Goal: Task Accomplishment & Management: Manage account settings

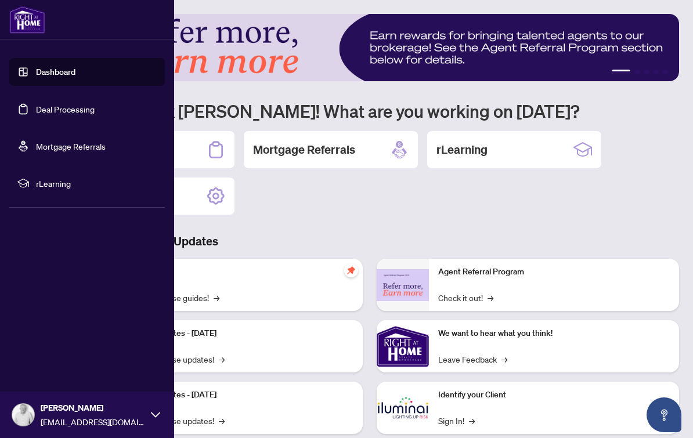
click at [52, 141] on link "Mortgage Referrals" at bounding box center [71, 146] width 70 height 10
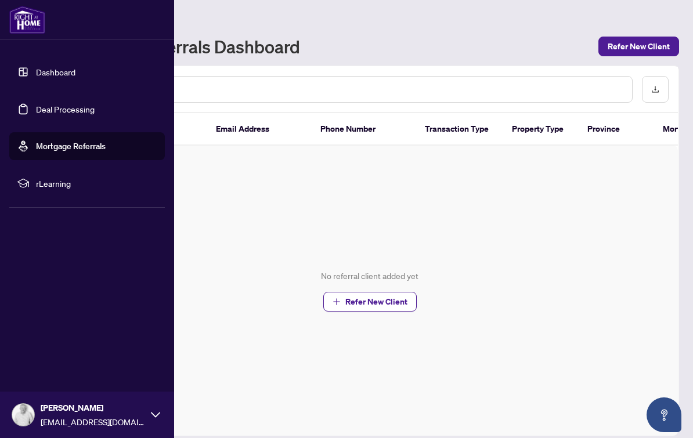
click at [67, 141] on link "Mortgage Referrals" at bounding box center [71, 146] width 70 height 10
click at [63, 114] on link "Deal Processing" at bounding box center [65, 109] width 59 height 10
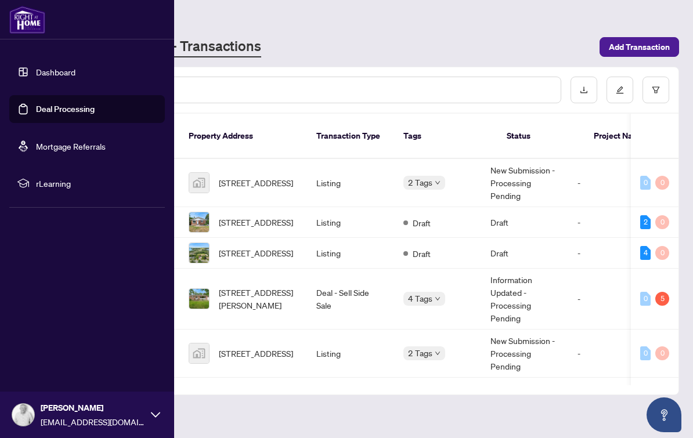
click at [386, 88] on input "text" at bounding box center [322, 90] width 460 height 13
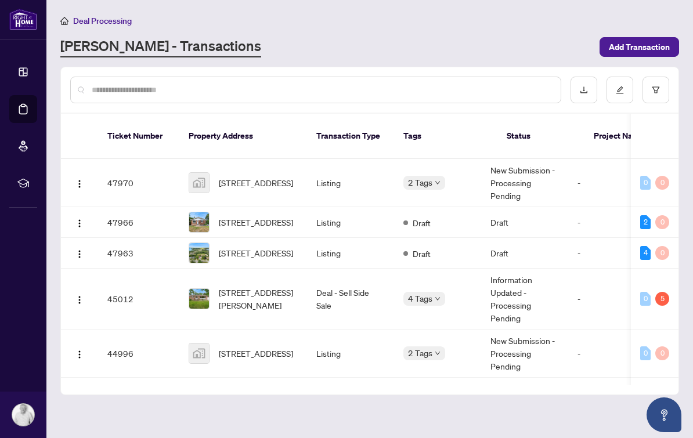
scroll to position [21, 0]
click at [424, 292] on span "4 Tags" at bounding box center [420, 298] width 24 height 13
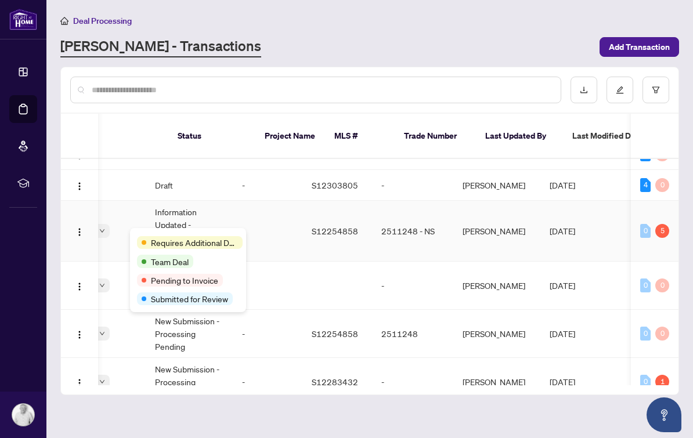
scroll to position [0, 361]
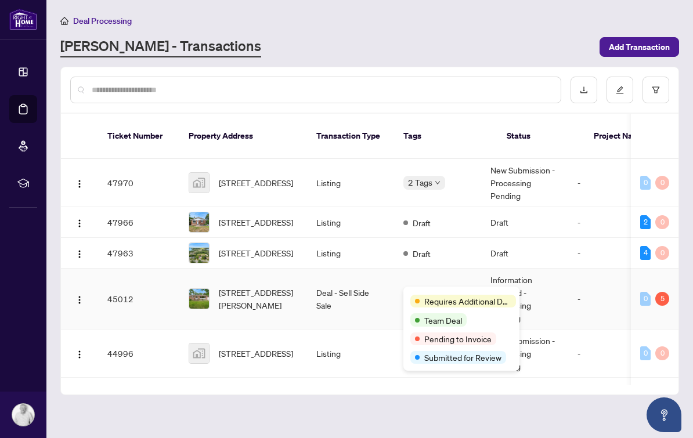
click at [128, 272] on td "45012" at bounding box center [138, 299] width 81 height 61
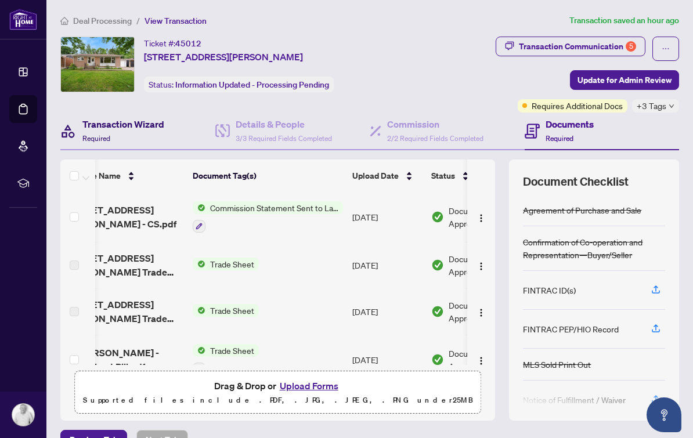
click at [147, 122] on h4 "Transaction Wizard" at bounding box center [123, 124] width 82 height 14
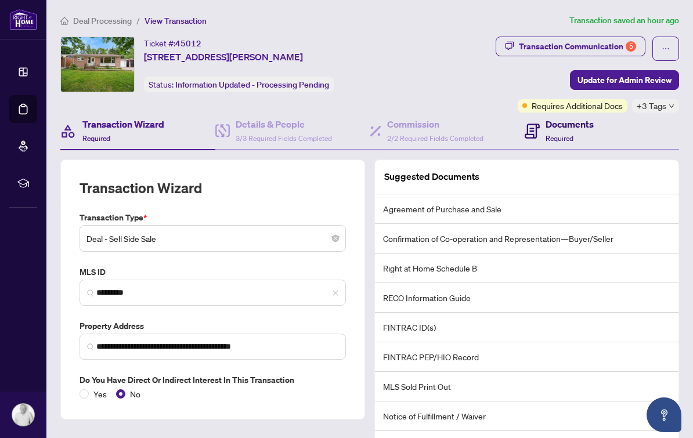
click at [562, 127] on h4 "Documents" at bounding box center [570, 124] width 48 height 14
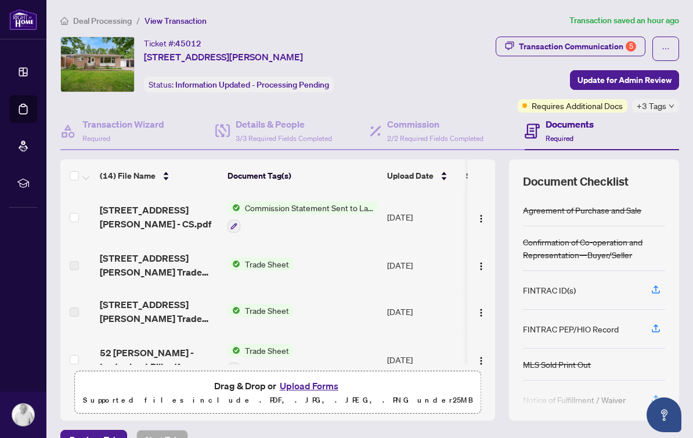
click at [186, 209] on span "[STREET_ADDRESS][PERSON_NAME] - CS.pdf" at bounding box center [159, 217] width 118 height 28
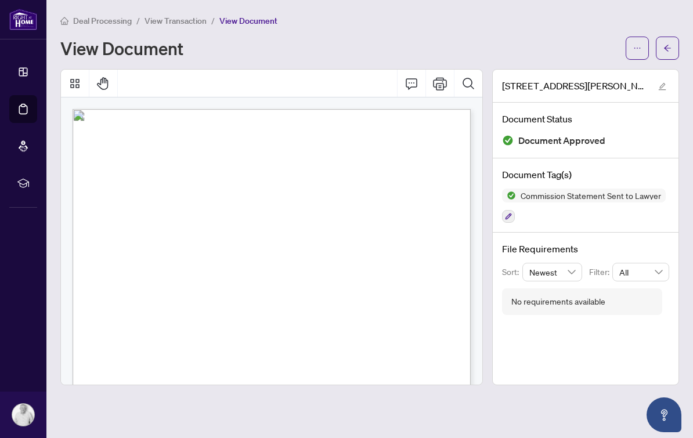
click at [200, 17] on span "View Transaction" at bounding box center [176, 21] width 62 height 10
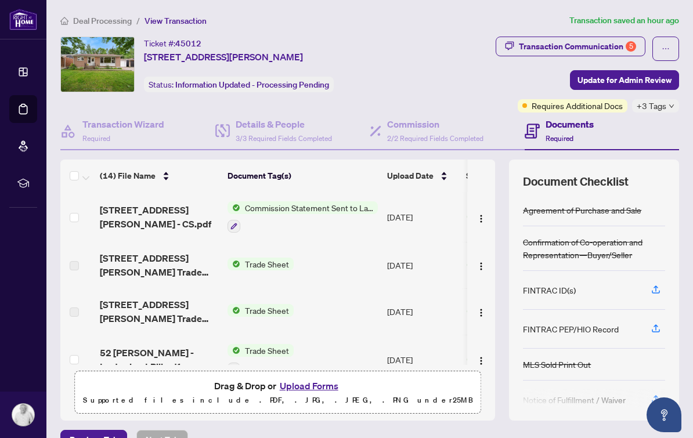
click at [571, 40] on div "Transaction Communication 5" at bounding box center [577, 46] width 117 height 19
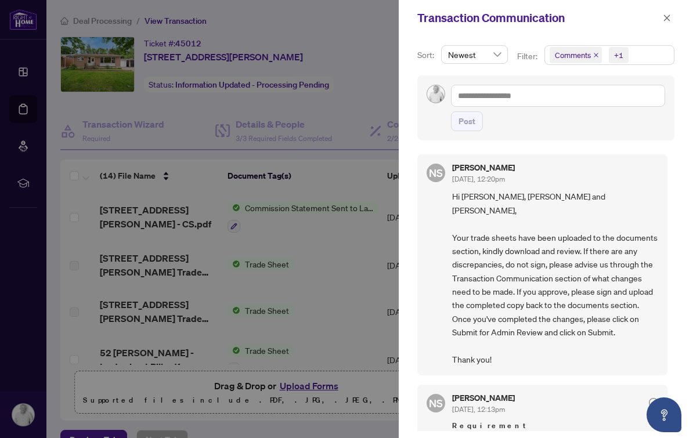
click at [600, 53] on span "Comments" at bounding box center [576, 55] width 52 height 16
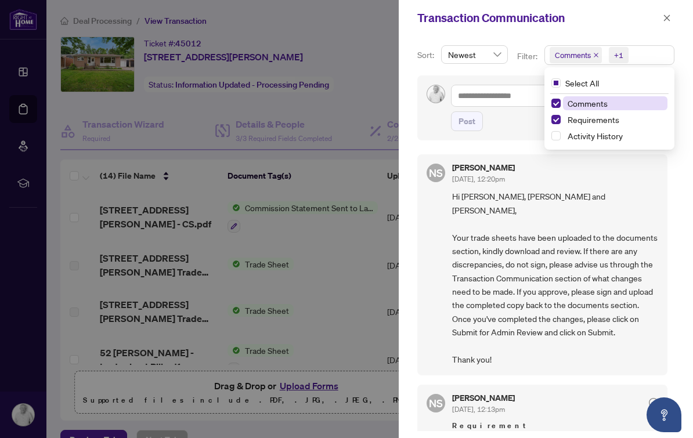
click at [598, 53] on icon "close" at bounding box center [596, 55] width 6 height 6
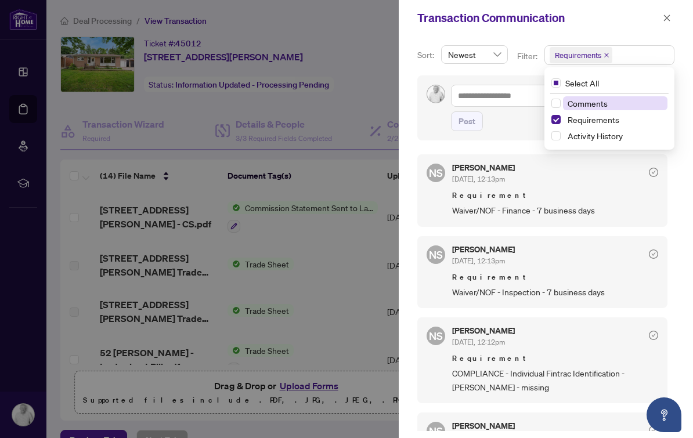
click at [606, 26] on div "Transaction Communication" at bounding box center [538, 17] width 242 height 17
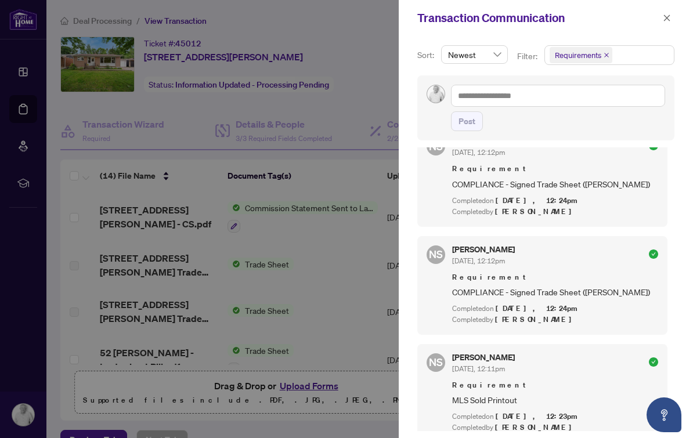
click at [669, 23] on span "button" at bounding box center [667, 18] width 8 height 19
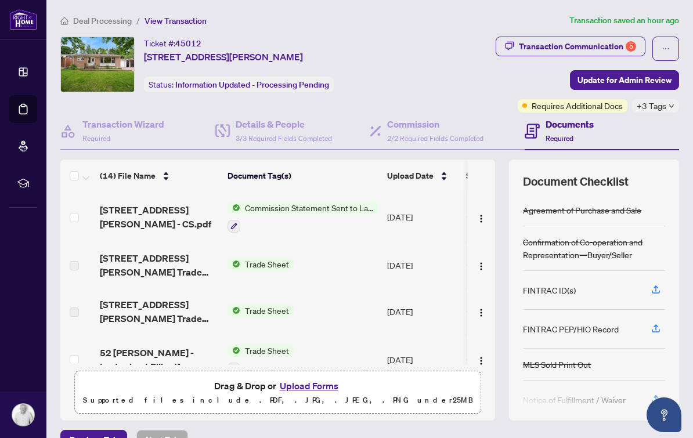
click at [129, 21] on span "Deal Processing" at bounding box center [102, 21] width 59 height 10
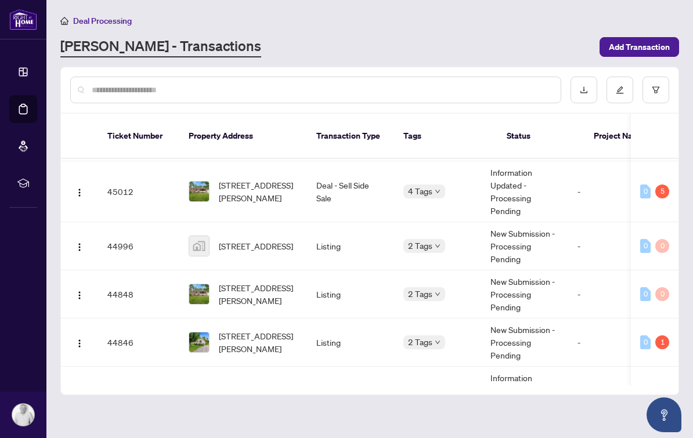
click at [427, 246] on span "2 Tags" at bounding box center [420, 245] width 24 height 13
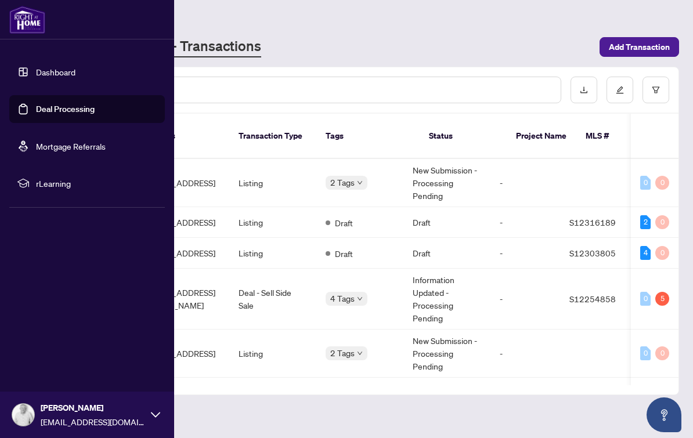
click at [75, 74] on link "Dashboard" at bounding box center [55, 72] width 39 height 10
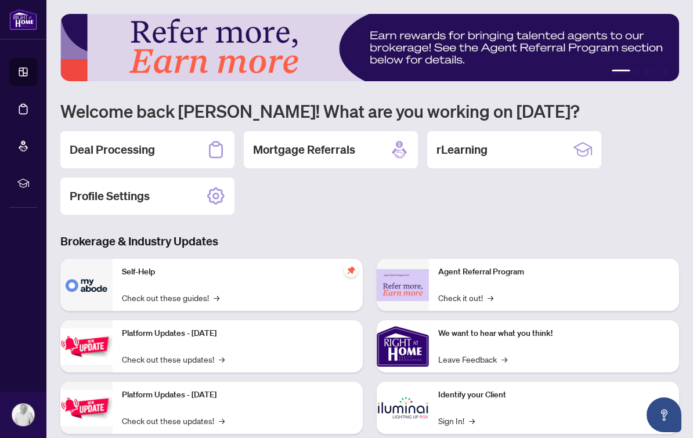
click at [323, 180] on div "Deal Processing Mortgage Referrals rLearning Profile Settings" at bounding box center [369, 173] width 619 height 84
